Goal: Information Seeking & Learning: Learn about a topic

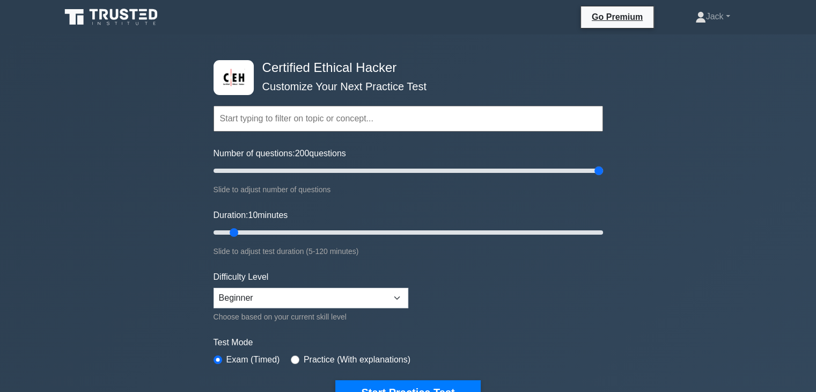
drag, startPoint x: 229, startPoint y: 171, endPoint x: 690, endPoint y: 251, distance: 468.0
type input "200"
click at [603, 177] on input "Number of questions: 200 questions" at bounding box center [409, 170] width 390 height 13
drag, startPoint x: 240, startPoint y: 228, endPoint x: 302, endPoint y: 338, distance: 125.7
type input "30"
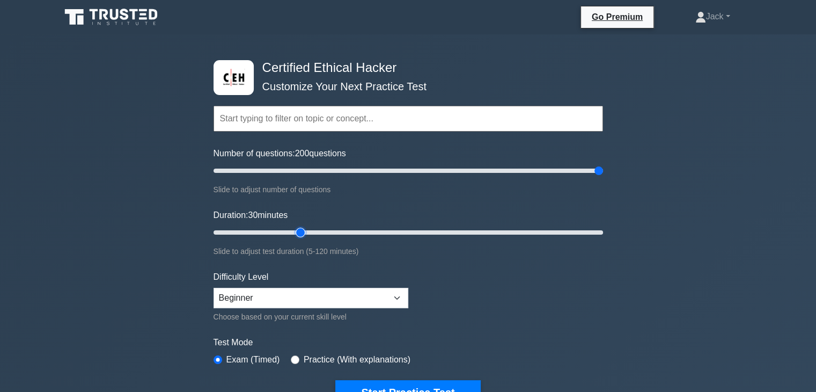
click at [302, 239] on input "Duration: 30 minutes" at bounding box center [409, 232] width 390 height 13
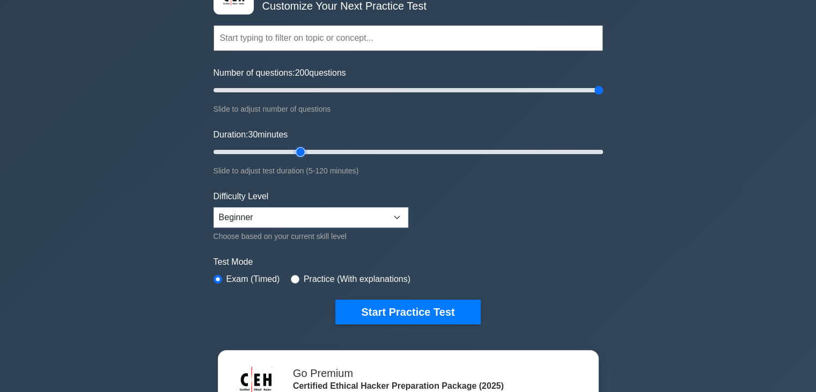
scroll to position [81, 0]
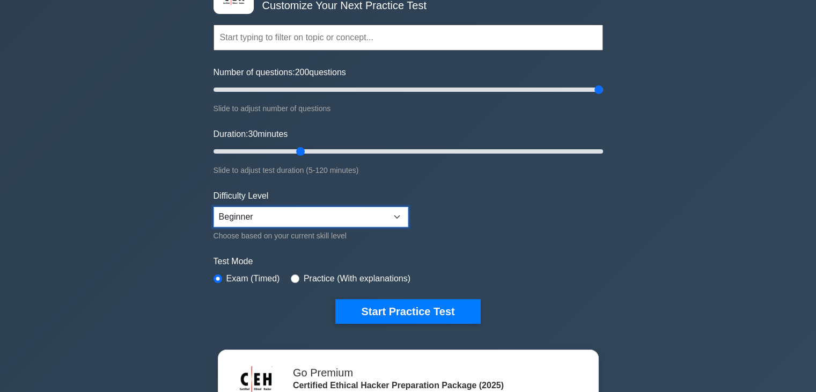
click at [352, 220] on select "Beginner Intermediate Expert" at bounding box center [311, 217] width 195 height 20
click at [94, 216] on div "Certified Ethical Hacker Customize Your Next Practice Test Topics Introduction …" at bounding box center [408, 266] width 816 height 627
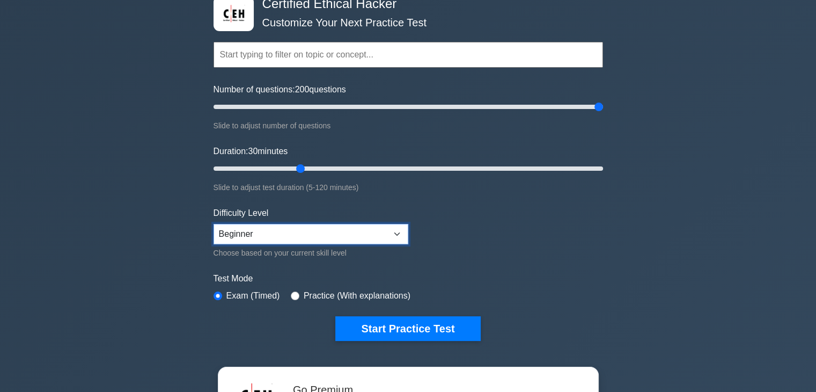
click at [295, 224] on select "Beginner Intermediate Expert" at bounding box center [311, 234] width 195 height 20
select select "expert"
click at [214, 224] on select "Beginner Intermediate Expert" at bounding box center [311, 234] width 195 height 20
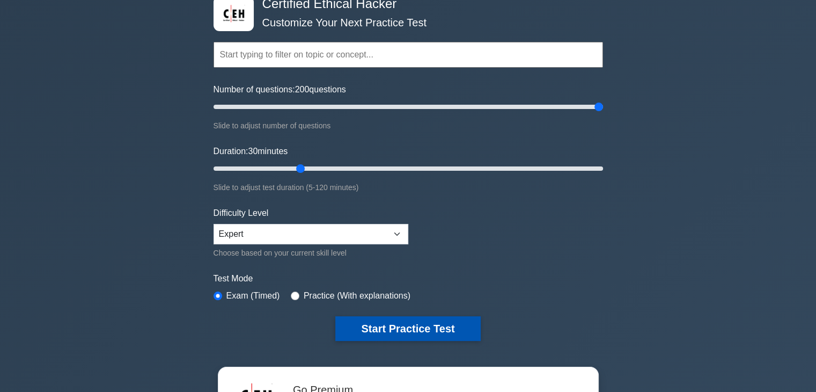
click at [406, 325] on button "Start Practice Test" at bounding box center [407, 328] width 145 height 25
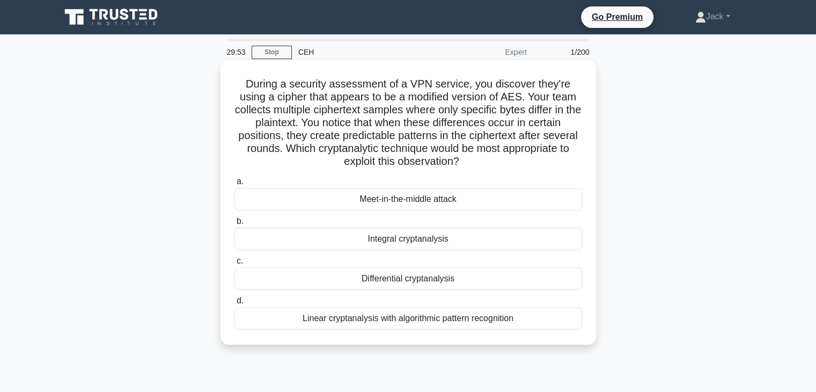
click at [344, 205] on div "Meet-in-the-middle attack" at bounding box center [409, 199] width 348 height 23
click at [235, 185] on input "a. Meet-in-the-middle attack" at bounding box center [235, 181] width 0 height 7
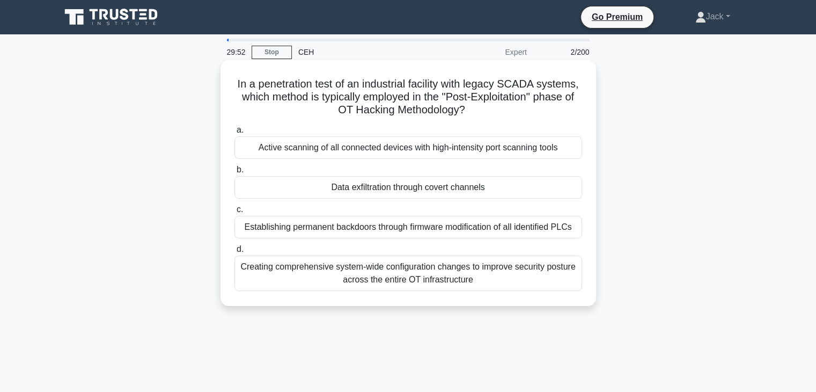
click at [391, 196] on div "Data exfiltration through covert channels" at bounding box center [409, 187] width 348 height 23
click at [235, 173] on input "b. Data exfiltration through covert channels" at bounding box center [235, 169] width 0 height 7
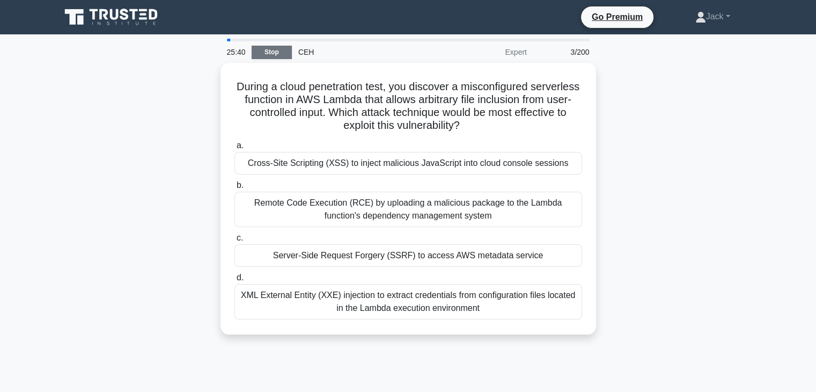
click at [276, 50] on link "Stop" at bounding box center [272, 52] width 40 height 13
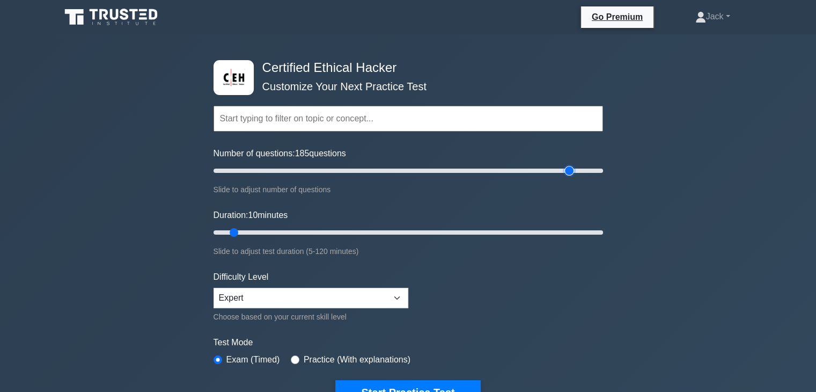
drag, startPoint x: 238, startPoint y: 168, endPoint x: 573, endPoint y: 179, distance: 335.1
type input "185"
click at [573, 177] on input "Number of questions: 185 questions" at bounding box center [409, 170] width 390 height 13
drag, startPoint x: 382, startPoint y: 233, endPoint x: 637, endPoint y: 216, distance: 255.6
type input "120"
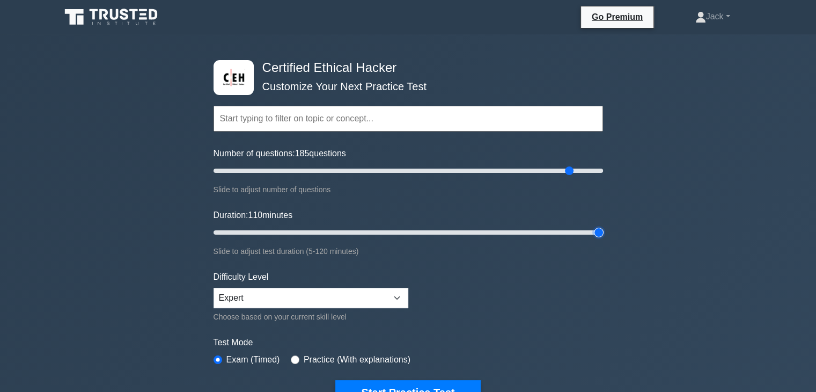
click at [603, 226] on input "Duration: 110 minutes" at bounding box center [409, 232] width 390 height 13
drag, startPoint x: 573, startPoint y: 166, endPoint x: 596, endPoint y: 165, distance: 22.6
type input "200"
click at [596, 165] on input "Number of questions: 200 questions" at bounding box center [409, 170] width 390 height 13
click at [408, 386] on button "Start Practice Test" at bounding box center [407, 392] width 145 height 25
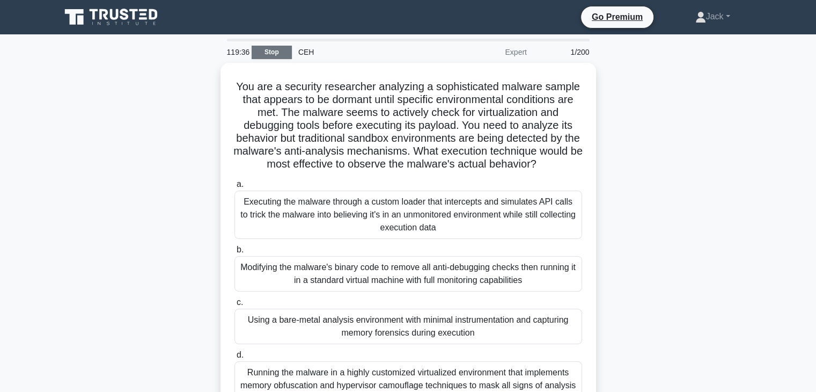
click at [278, 54] on link "Stop" at bounding box center [272, 52] width 40 height 13
